Goal: Task Accomplishment & Management: Manage account settings

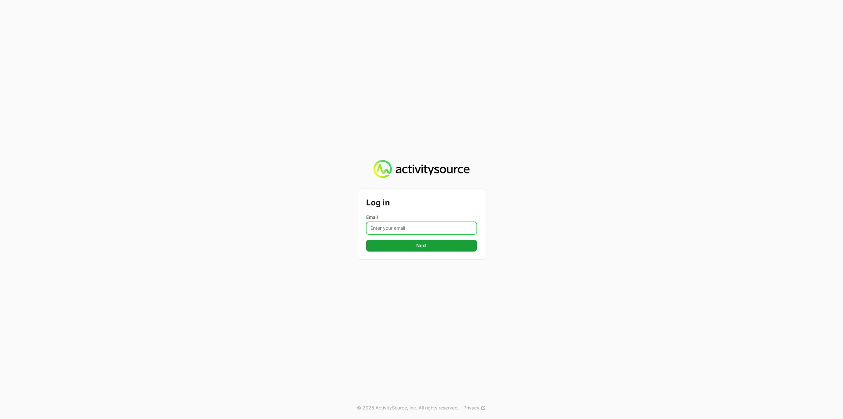
drag, startPoint x: 406, startPoint y: 222, endPoint x: 407, endPoint y: 228, distance: 5.9
click at [406, 208] on input "Email" at bounding box center [421, 228] width 111 height 13
type input "Mustafa.larki@nextgen.group"
click at [418, 208] on span "Next" at bounding box center [421, 245] width 11 height 8
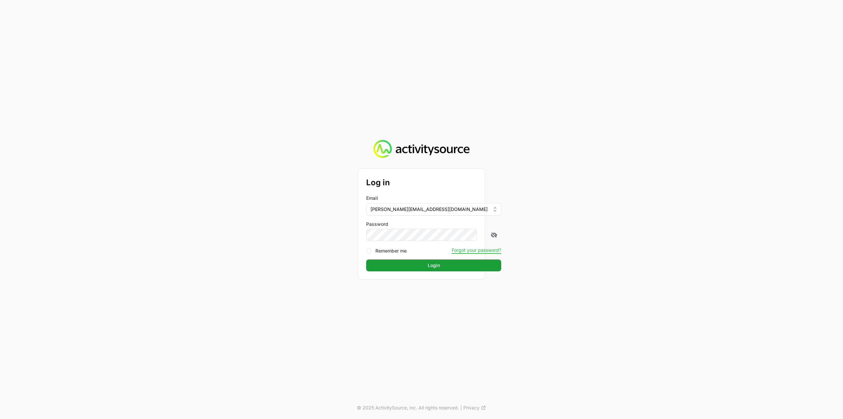
click at [417, 208] on form "Log in Email Mustafa.larki@nextgen.group Password Remember me Forgot your passw…" at bounding box center [421, 224] width 111 height 95
click at [413, 208] on button "Login" at bounding box center [433, 265] width 135 height 12
